Goal: Information Seeking & Learning: Understand process/instructions

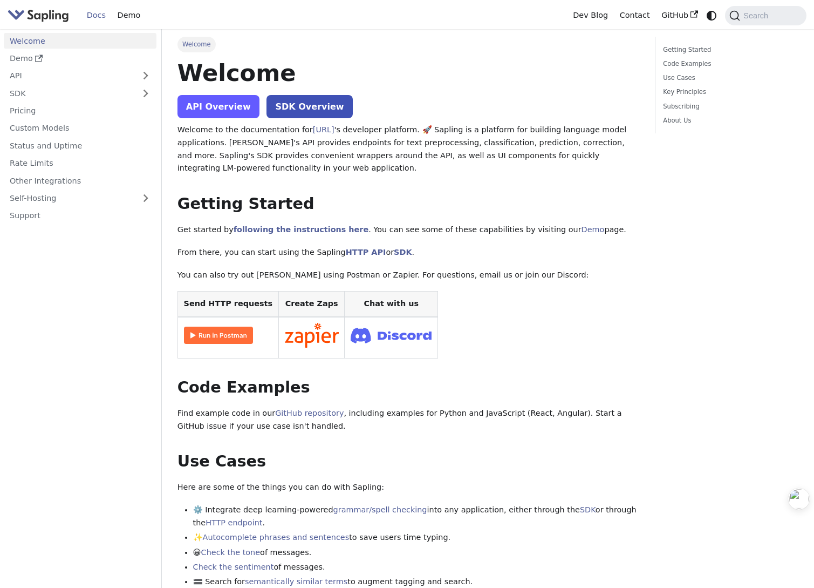
click at [225, 109] on link "API Overview" at bounding box center [219, 106] width 82 height 23
drag, startPoint x: 179, startPoint y: 200, endPoint x: 317, endPoint y: 202, distance: 137.6
click at [317, 202] on h2 "Getting Started ​" at bounding box center [409, 203] width 462 height 19
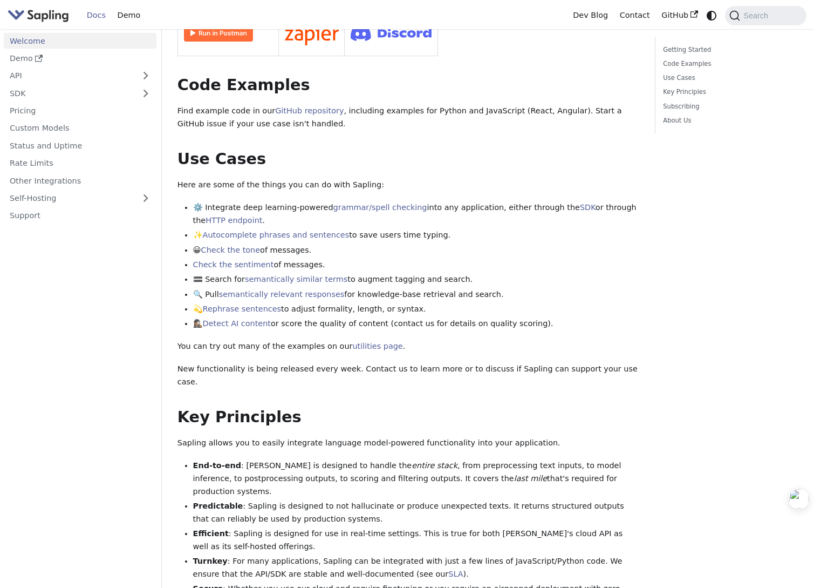
scroll to position [170, 0]
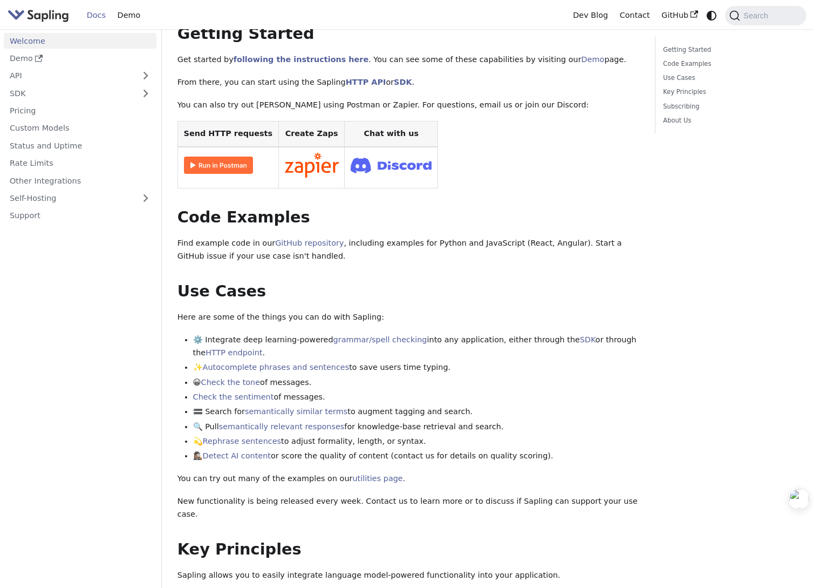
click at [229, 165] on img at bounding box center [218, 164] width 69 height 17
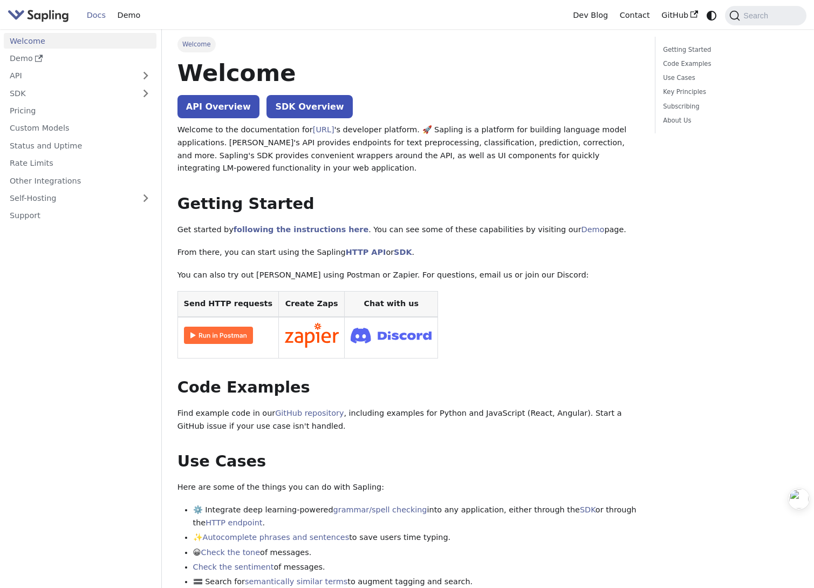
click at [39, 19] on img "Main" at bounding box center [39, 16] width 62 height 16
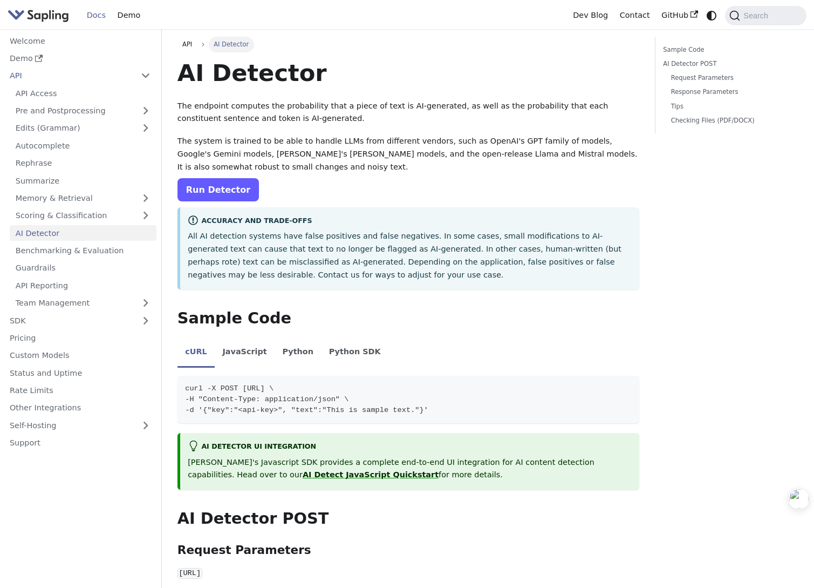
click at [196, 186] on link "Run Detector" at bounding box center [218, 189] width 81 height 23
click at [209, 189] on link "Run Detector" at bounding box center [218, 189] width 81 height 23
click at [221, 189] on link "Run Detector" at bounding box center [218, 189] width 81 height 23
